Goal: Use online tool/utility: Utilize a website feature to perform a specific function

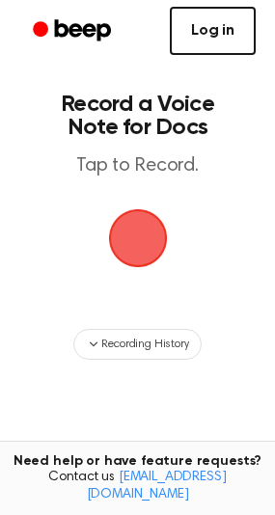
click at [216, 40] on link "Log in" at bounding box center [213, 31] width 86 height 48
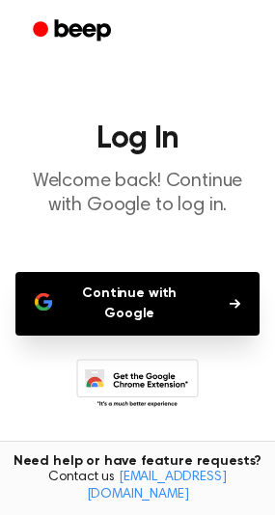
click at [135, 287] on button "Continue with Google" at bounding box center [137, 304] width 244 height 64
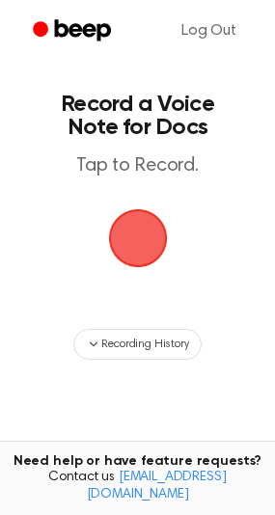
click at [119, 223] on span "button" at bounding box center [136, 237] width 71 height 71
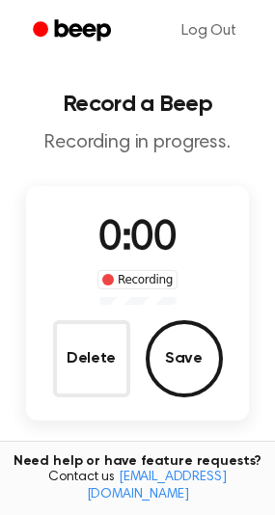
click at [139, 231] on span "0:00" at bounding box center [136, 239] width 77 height 40
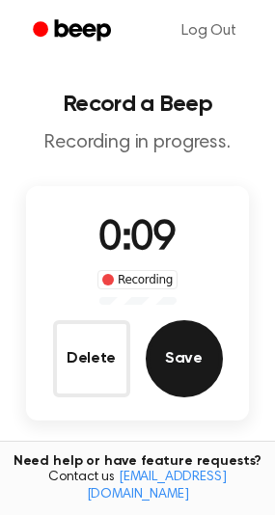
click at [189, 368] on button "Save" at bounding box center [184, 358] width 77 height 77
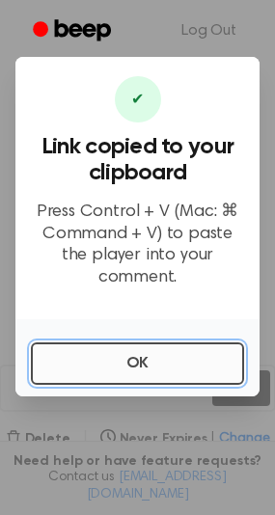
click at [169, 345] on button "OK" at bounding box center [137, 363] width 213 height 42
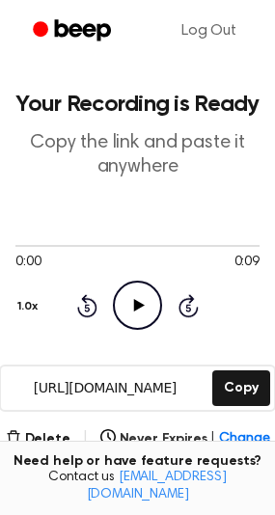
click at [144, 292] on icon "Play Audio" at bounding box center [137, 304] width 49 height 49
